Goal: Task Accomplishment & Management: Manage account settings

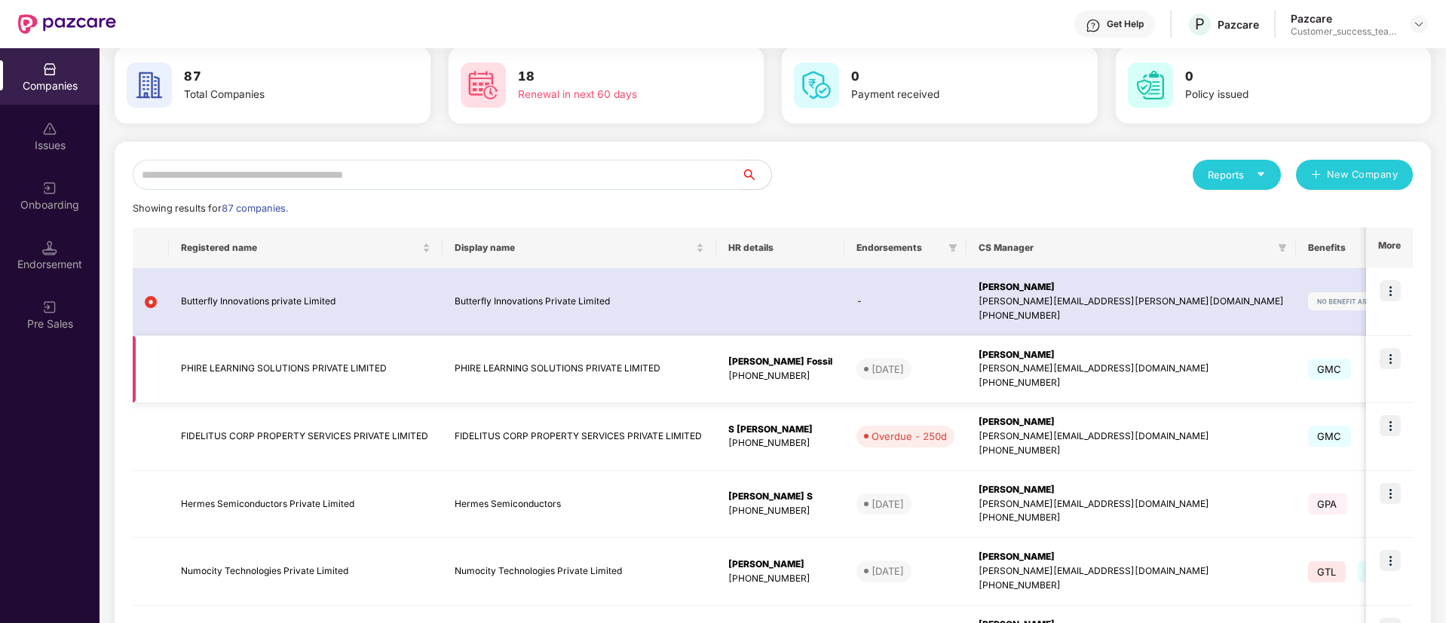
scroll to position [72, 0]
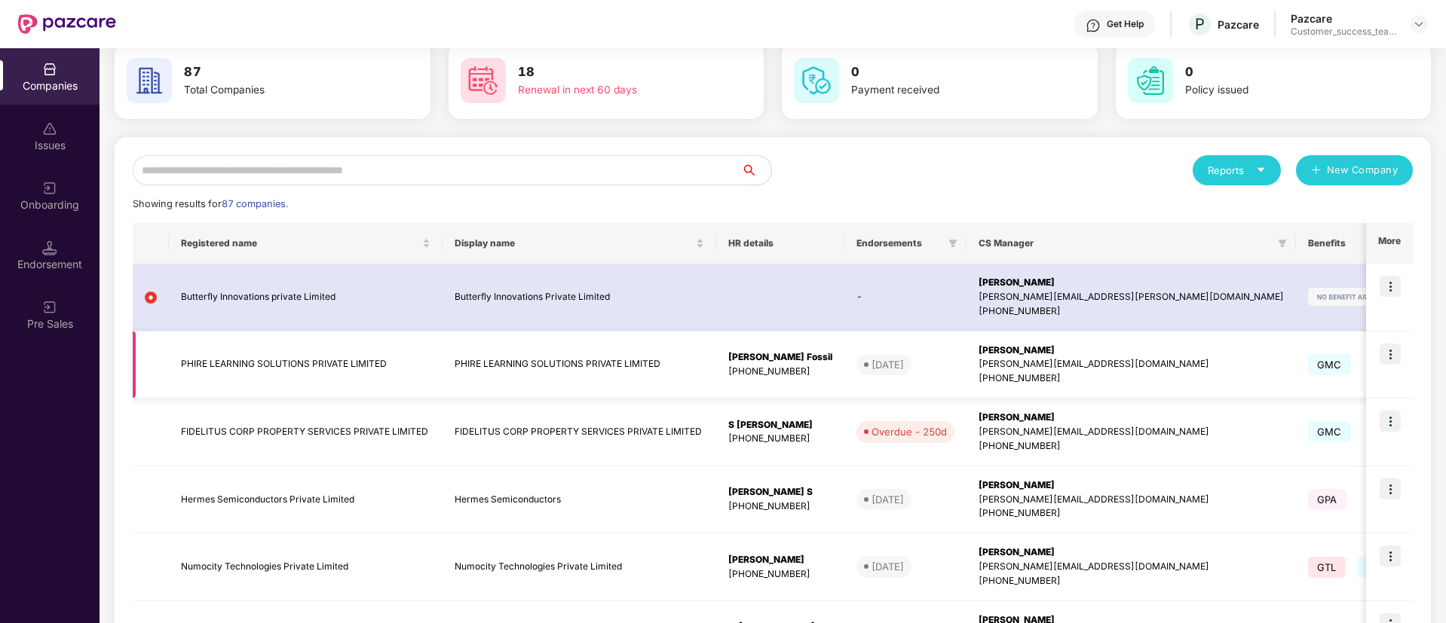
click at [1389, 363] on img at bounding box center [1390, 354] width 21 height 21
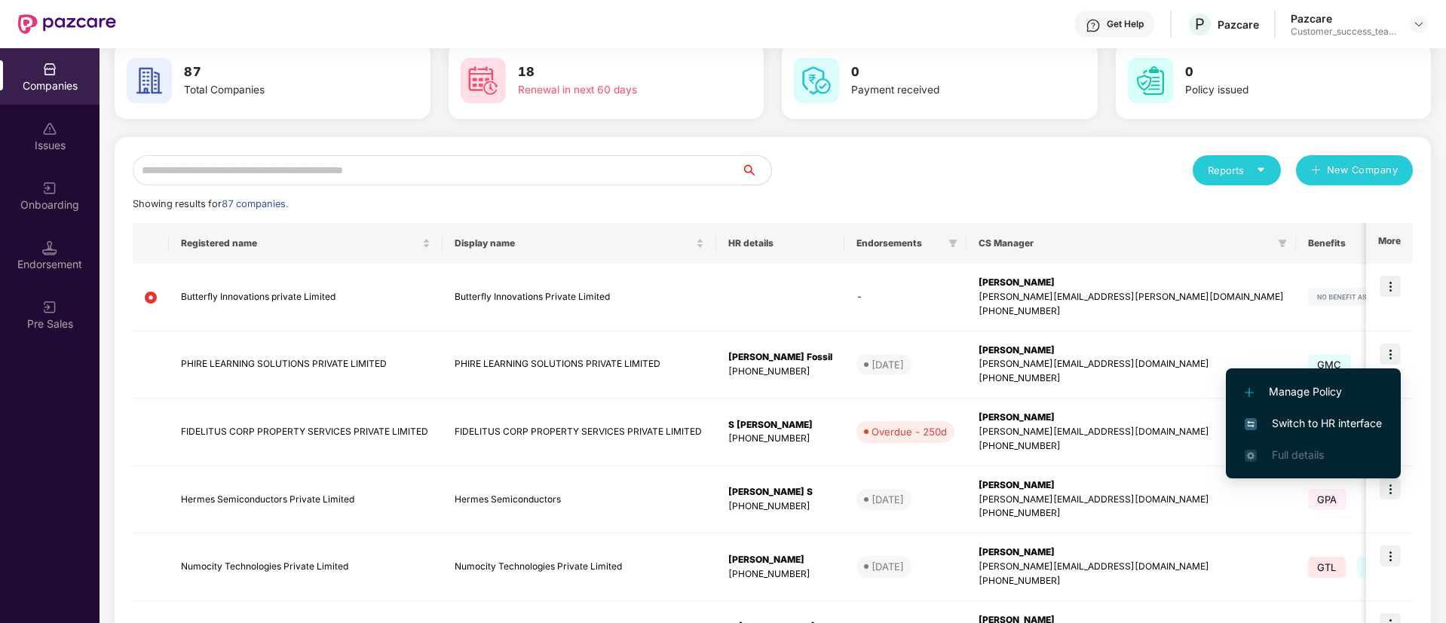
click at [1328, 419] on span "Switch to HR interface" at bounding box center [1313, 423] width 137 height 17
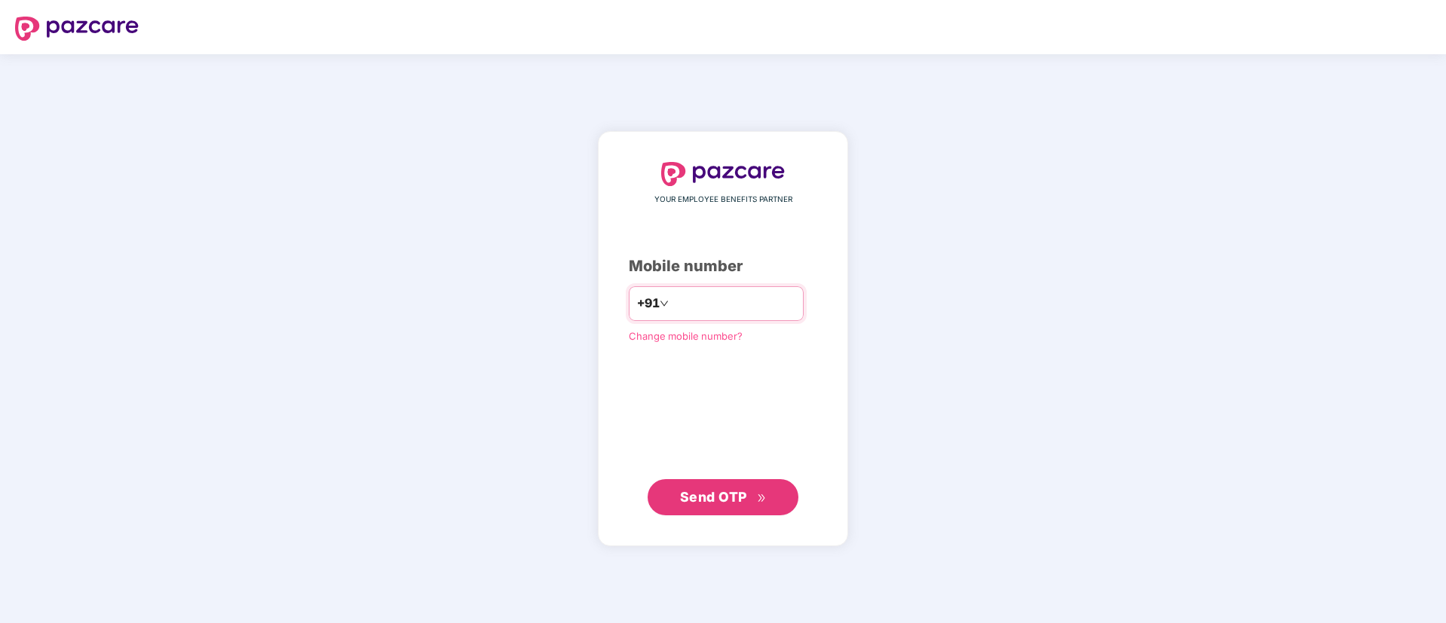
click at [753, 296] on input "number" at bounding box center [734, 304] width 124 height 24
type input "**********"
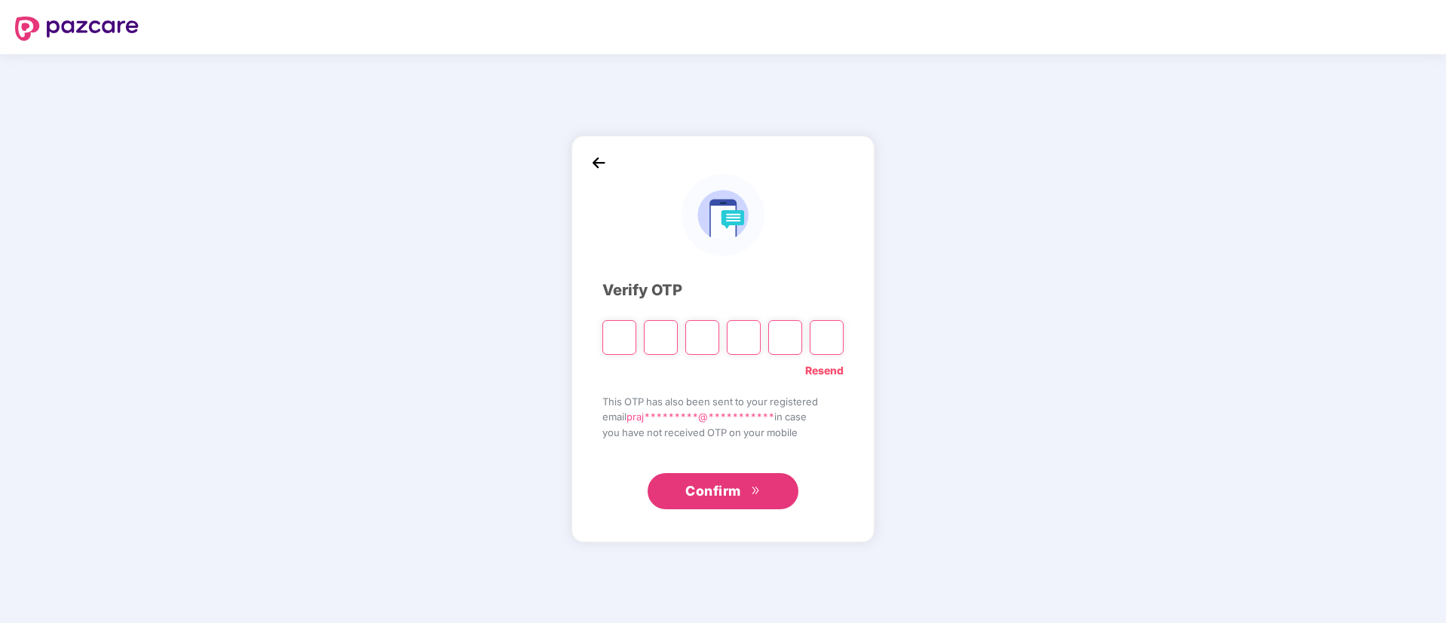
type input "*"
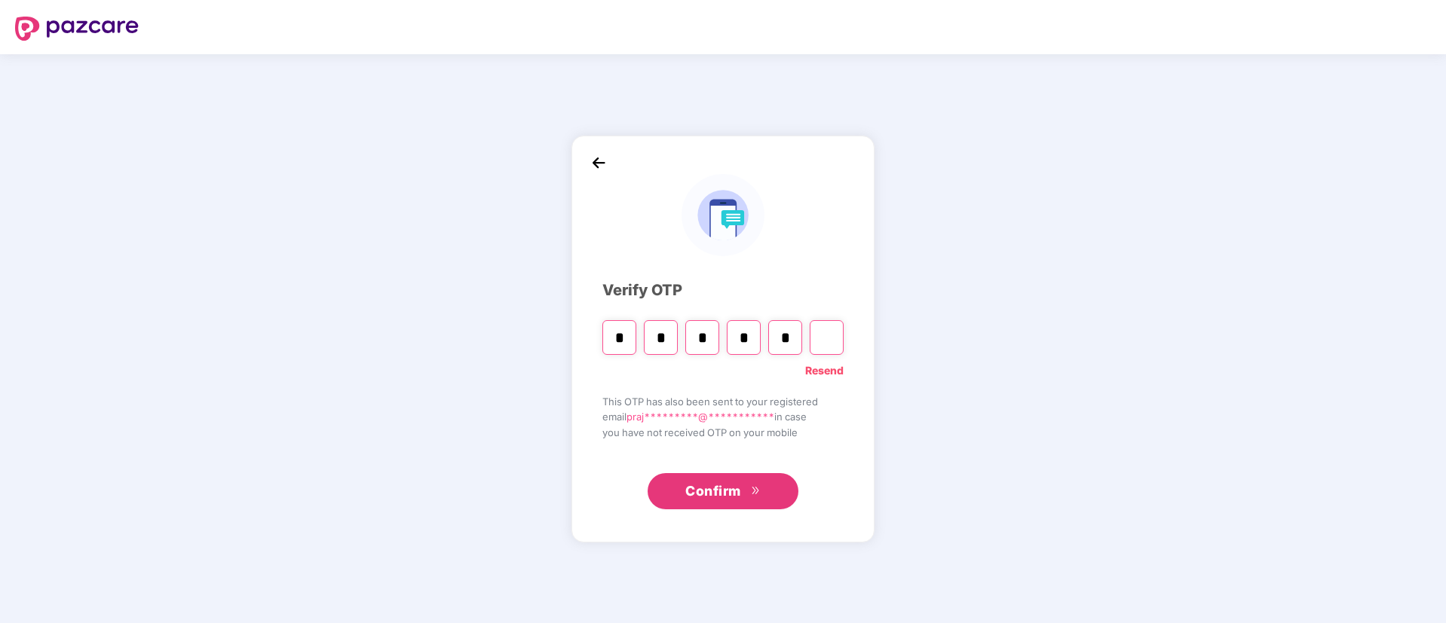
type input "*"
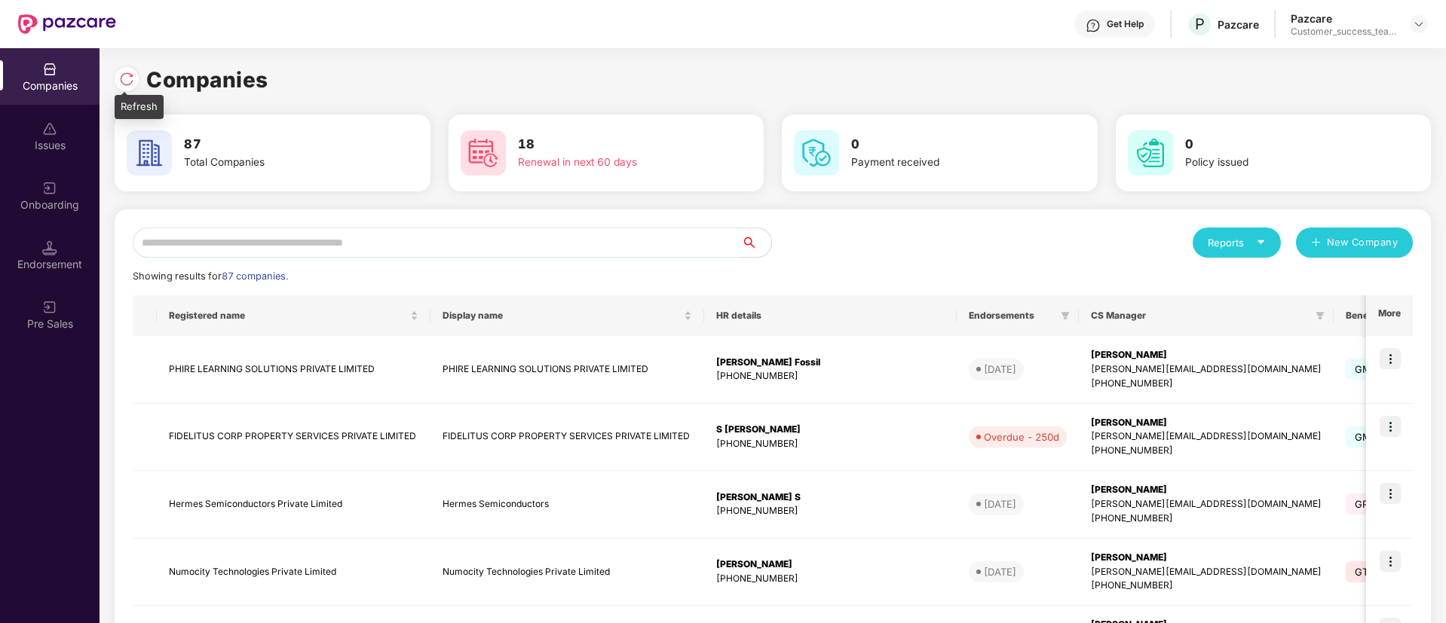
click at [130, 73] on img at bounding box center [126, 79] width 15 height 15
drag, startPoint x: 335, startPoint y: 256, endPoint x: 273, endPoint y: 245, distance: 63.5
click at [273, 245] on input "text" at bounding box center [437, 243] width 608 height 30
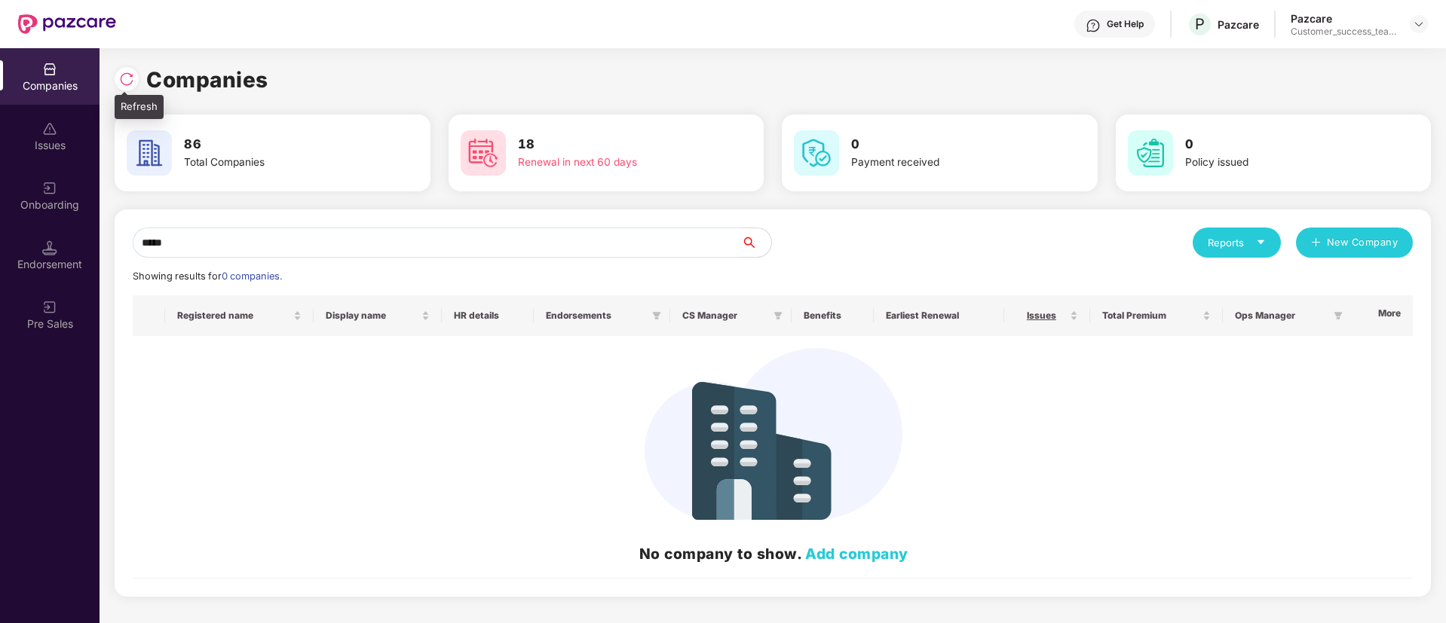
click at [127, 77] on img at bounding box center [126, 79] width 15 height 15
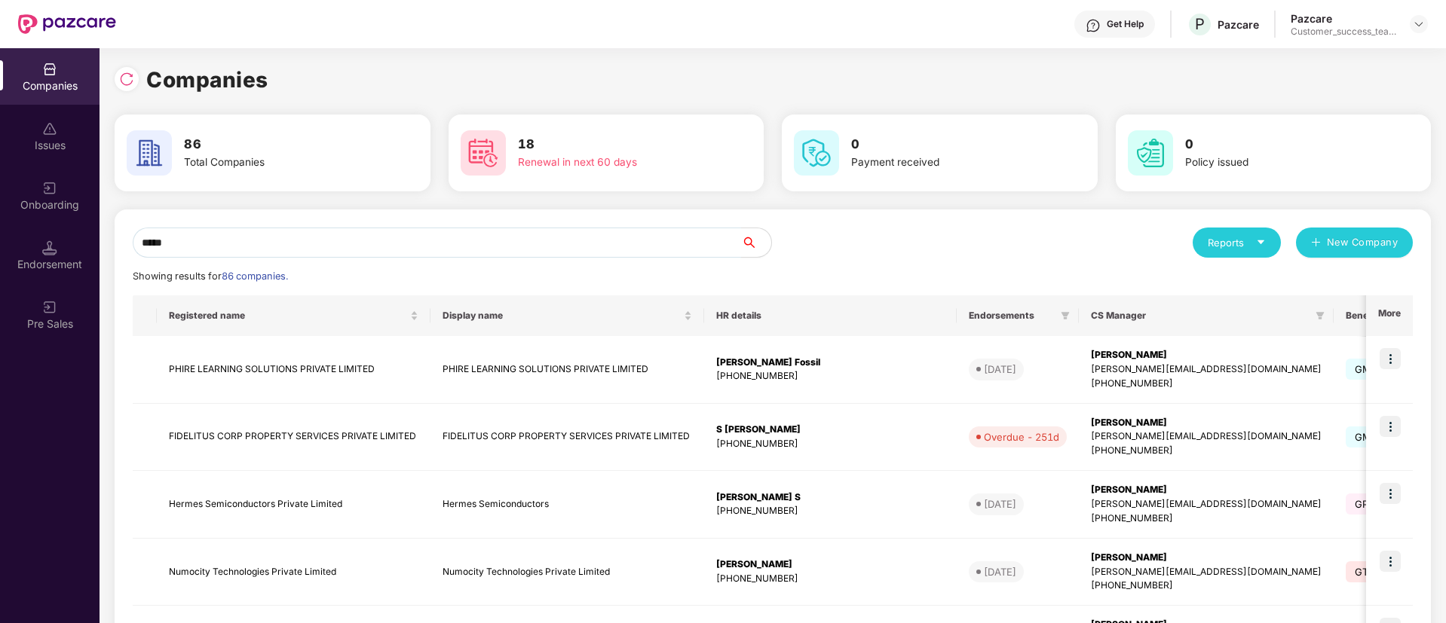
click at [286, 246] on input "*****" at bounding box center [437, 243] width 608 height 30
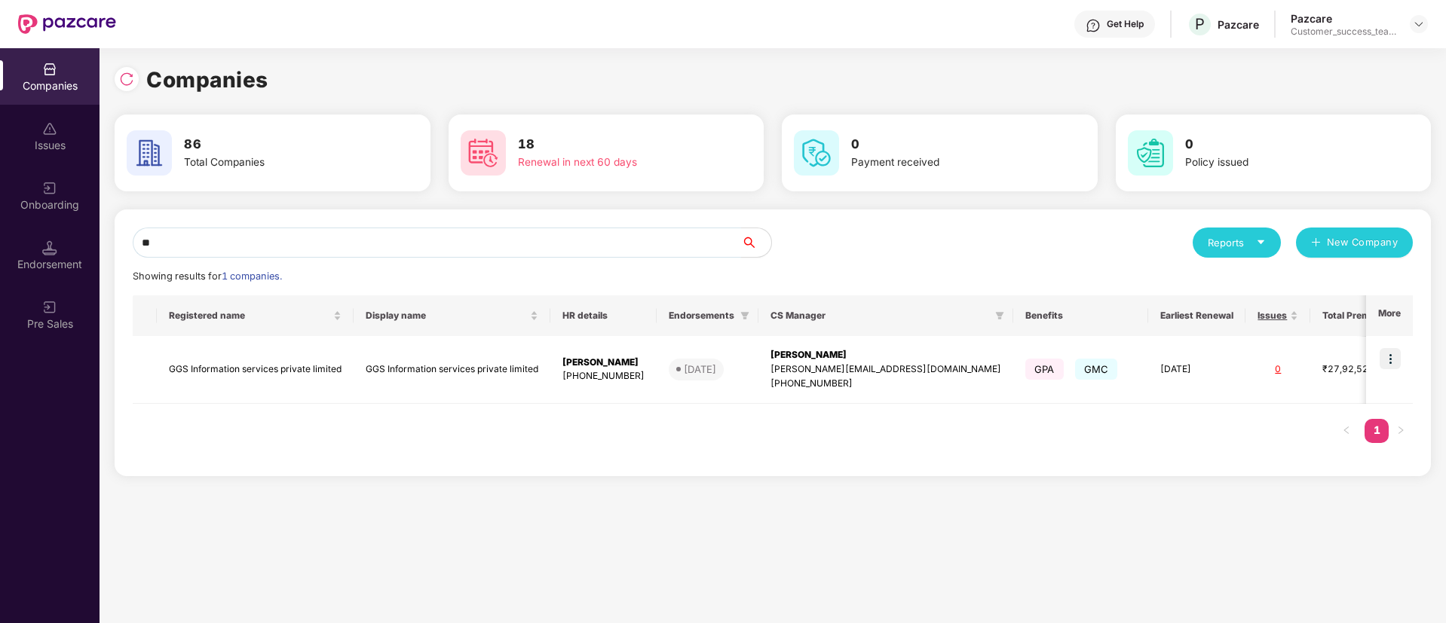
type input "*"
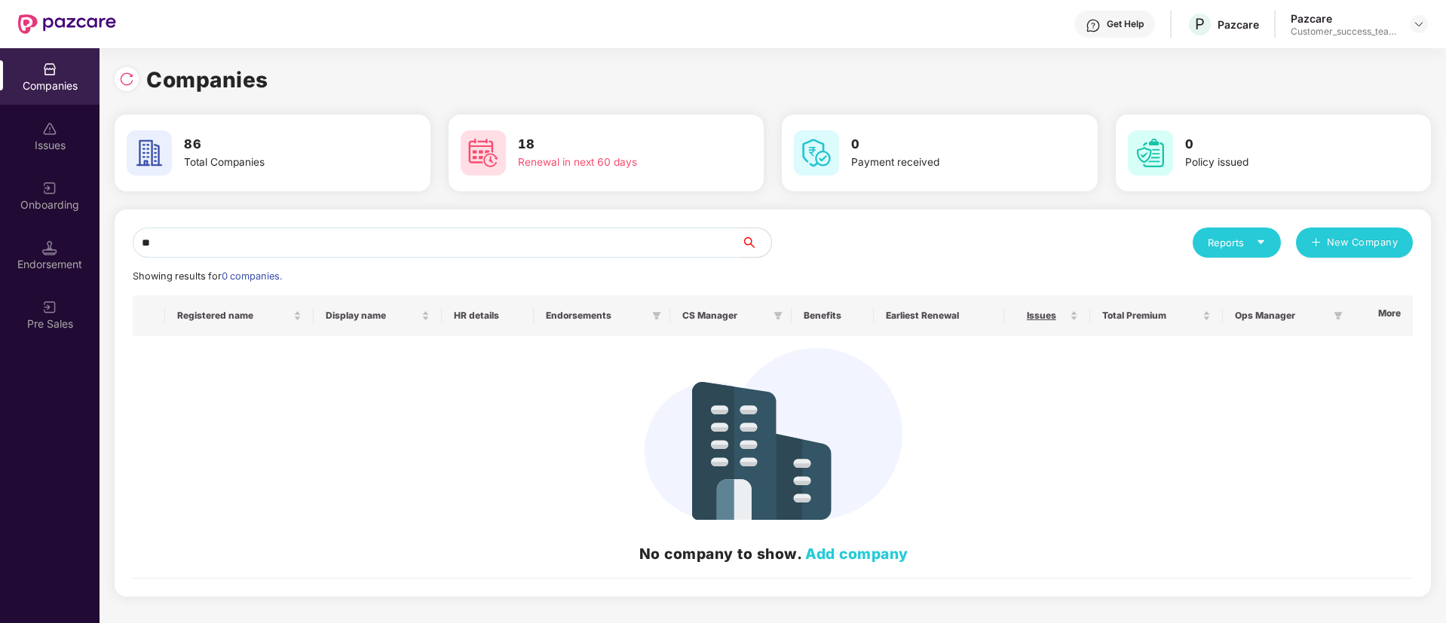
type input "*"
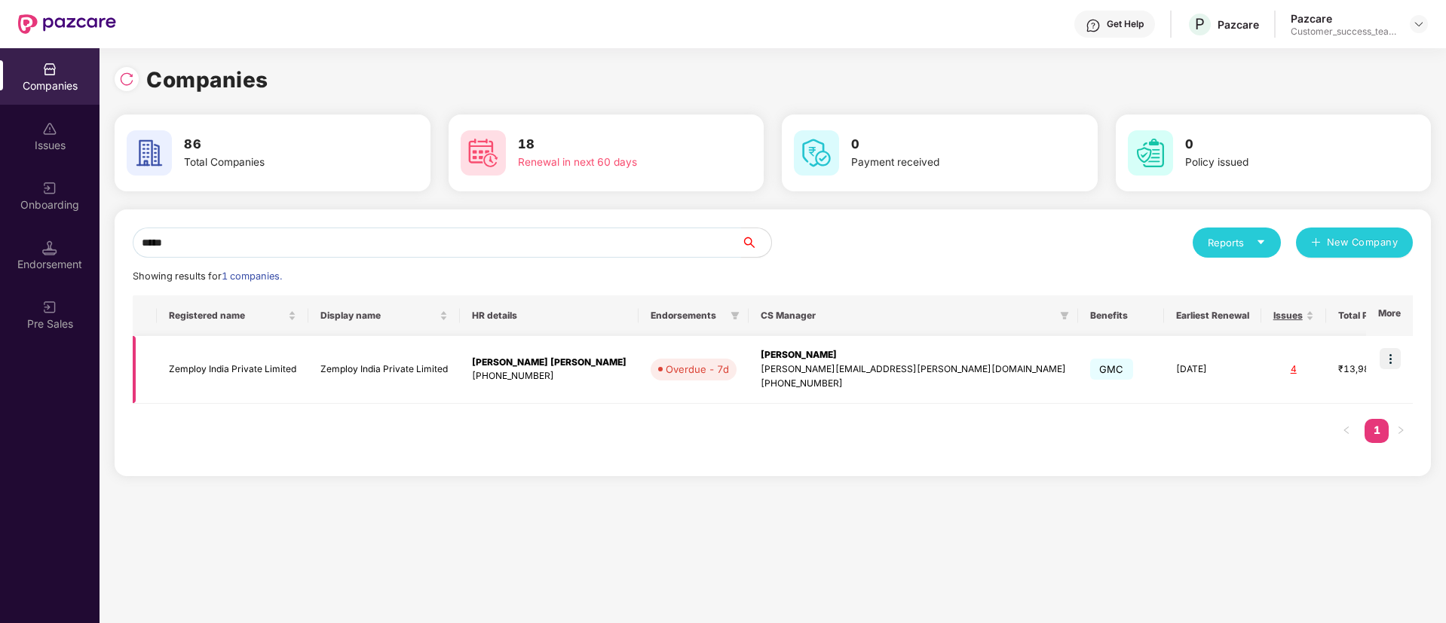
scroll to position [0, 2]
type input "*****"
